Goal: Task Accomplishment & Management: Manage account settings

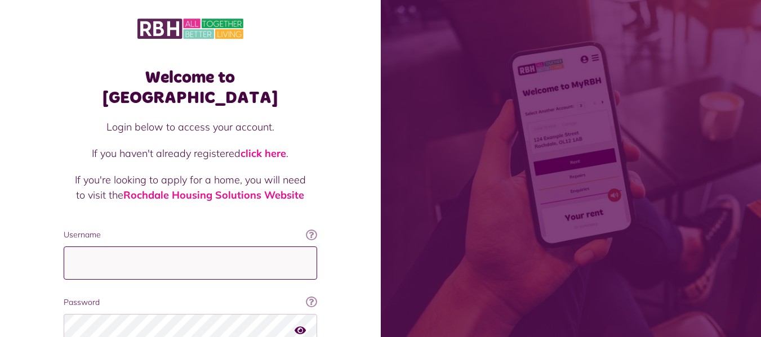
type input "**********"
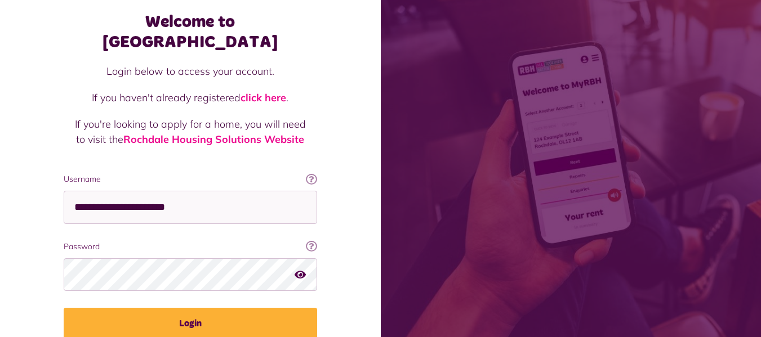
scroll to position [61, 0]
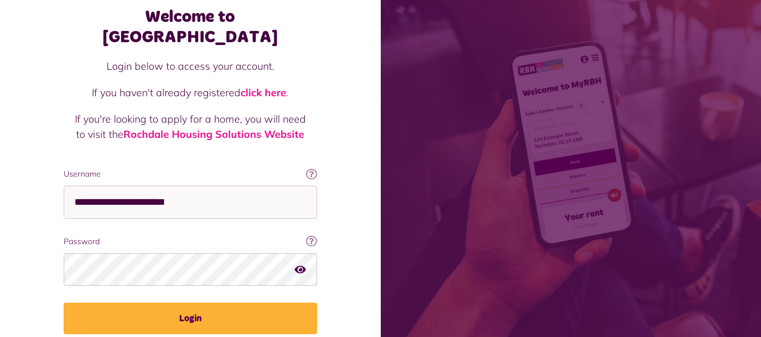
click at [760, 81] on html "Welcome to MyRBH Login below to access your account. If you haven't already reg…" at bounding box center [380, 165] width 761 height 453
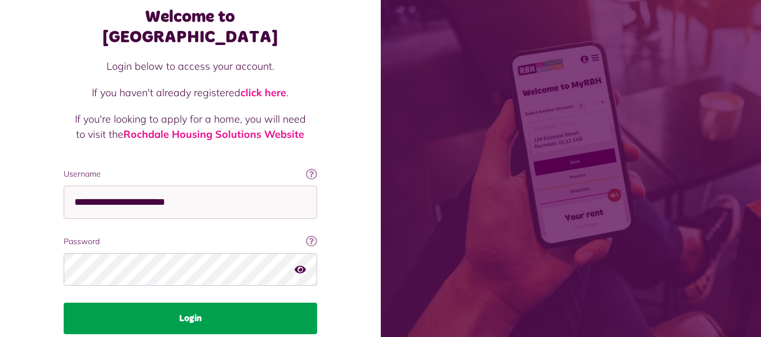
click at [188, 303] on button "Login" at bounding box center [190, 319] width 253 height 32
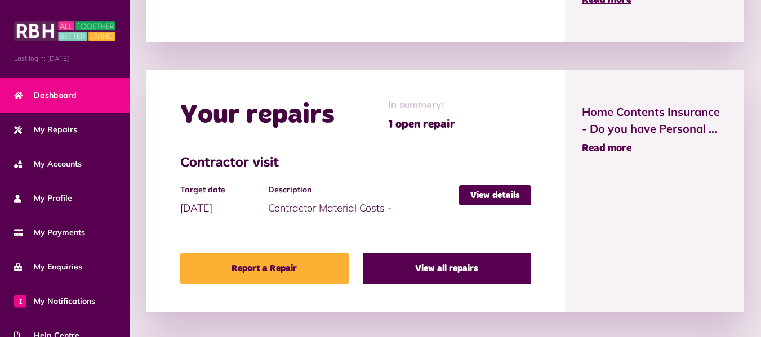
scroll to position [447, 0]
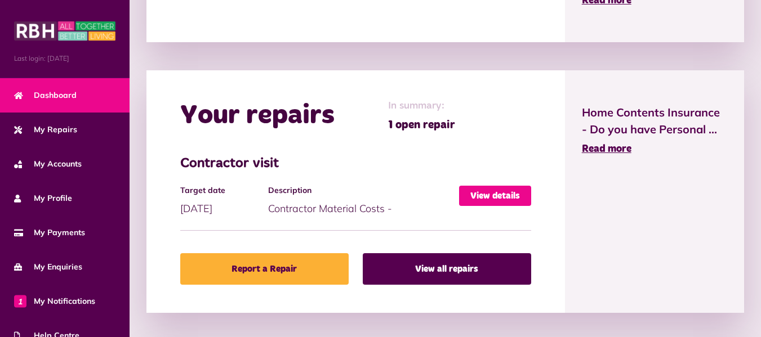
click at [511, 195] on link "View details" at bounding box center [495, 196] width 72 height 20
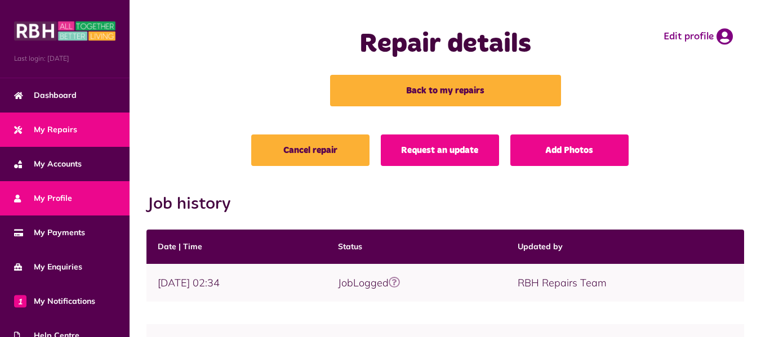
click at [58, 198] on span "My Profile" at bounding box center [43, 199] width 58 height 12
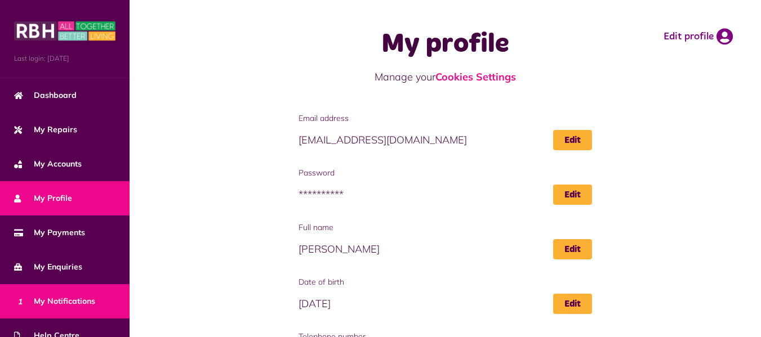
click at [82, 299] on span "1 My Notifications" at bounding box center [54, 302] width 81 height 12
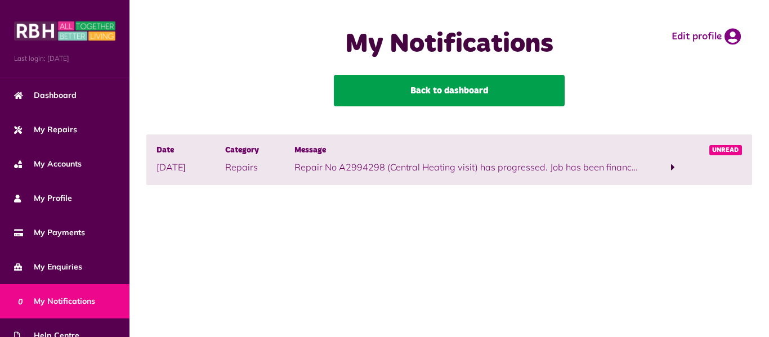
click at [423, 90] on link "Back to dashboard" at bounding box center [449, 91] width 231 height 32
